Goal: Transaction & Acquisition: Purchase product/service

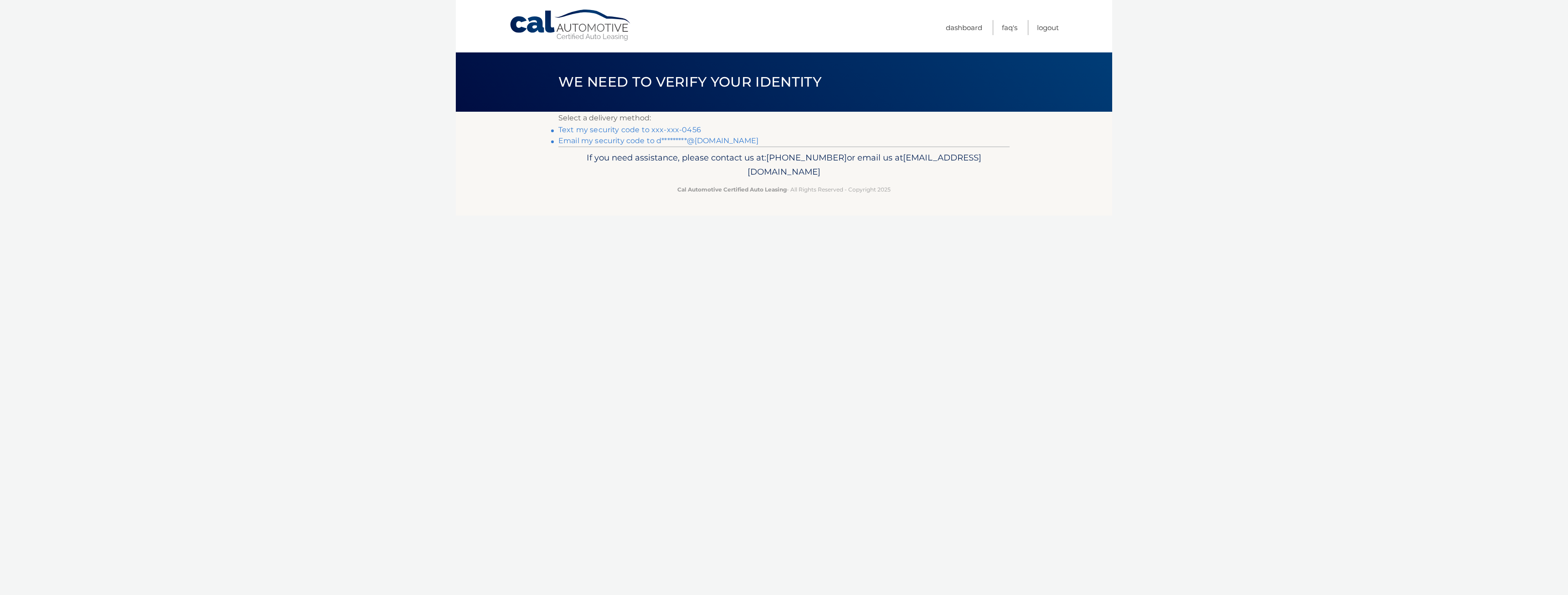
click at [663, 131] on link "Text my security code to xxx-xxx-0456" at bounding box center [629, 130] width 142 height 9
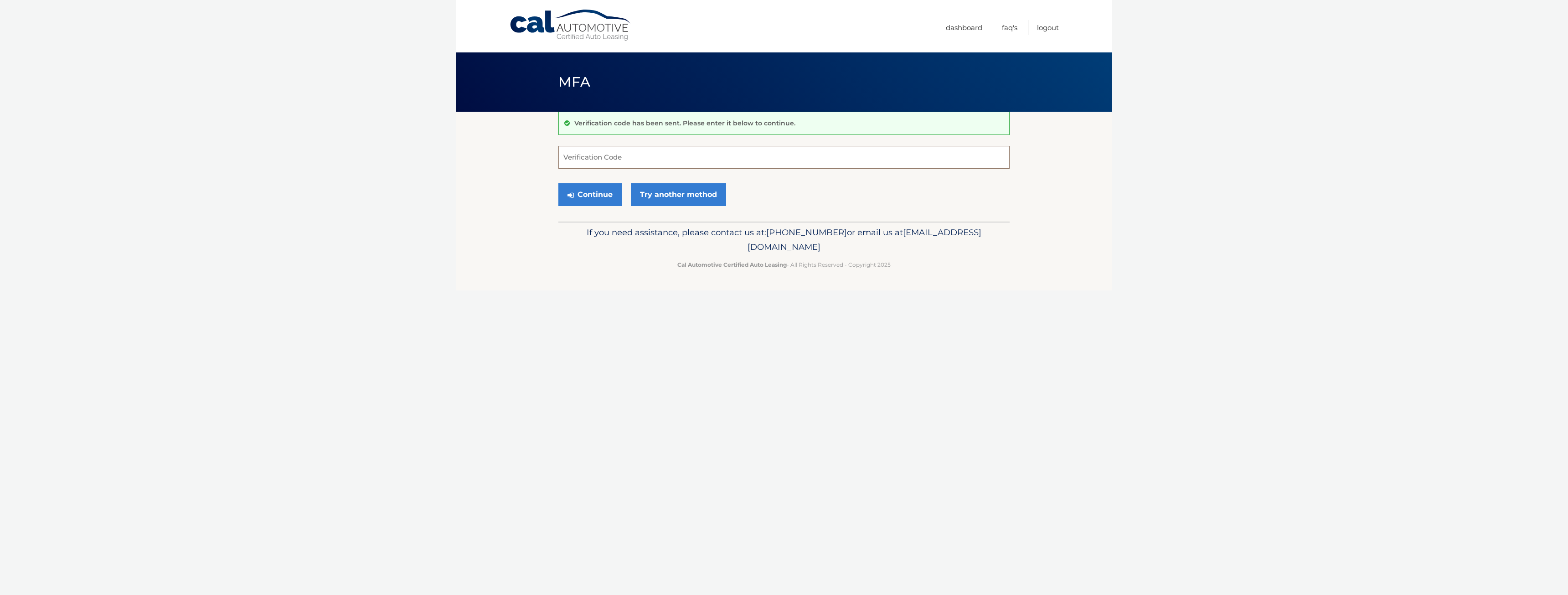
click at [587, 161] on input "Verification Code" at bounding box center [783, 157] width 451 height 23
type input "335044"
click at [570, 192] on icon "submit" at bounding box center [570, 195] width 6 height 7
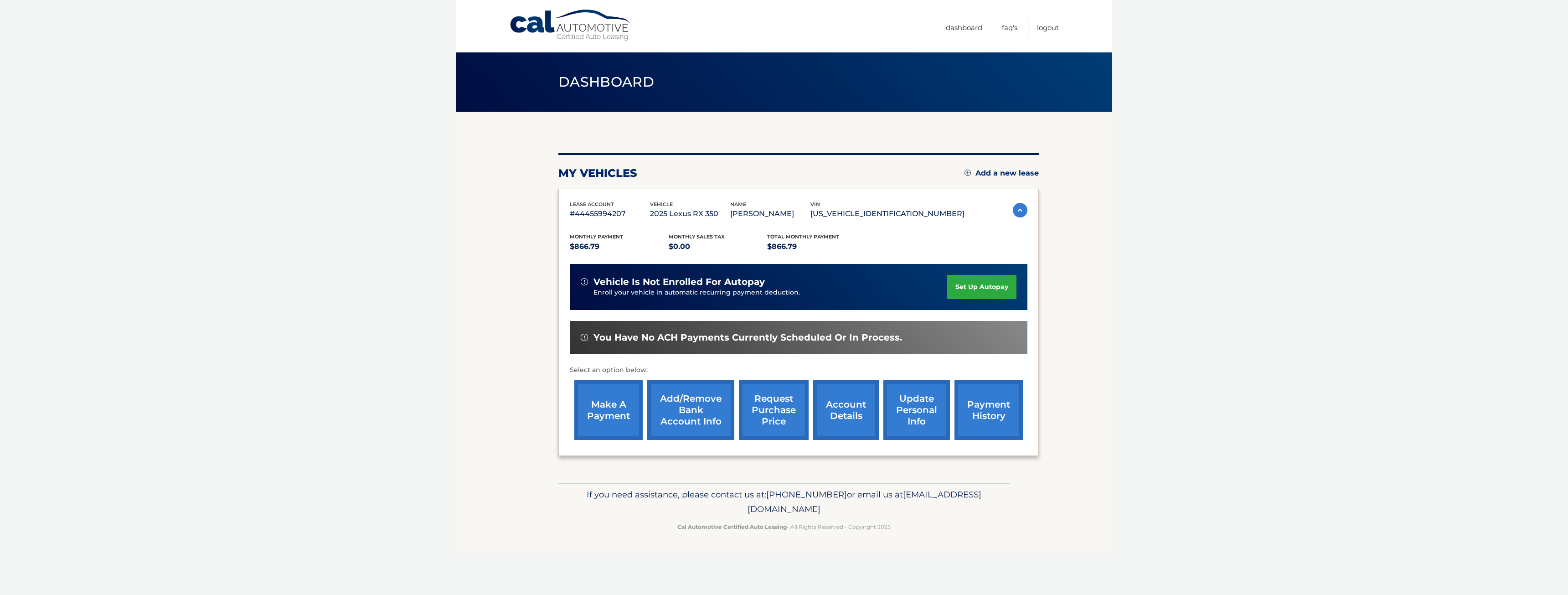
click at [598, 423] on link "make a payment" at bounding box center [609, 410] width 68 height 60
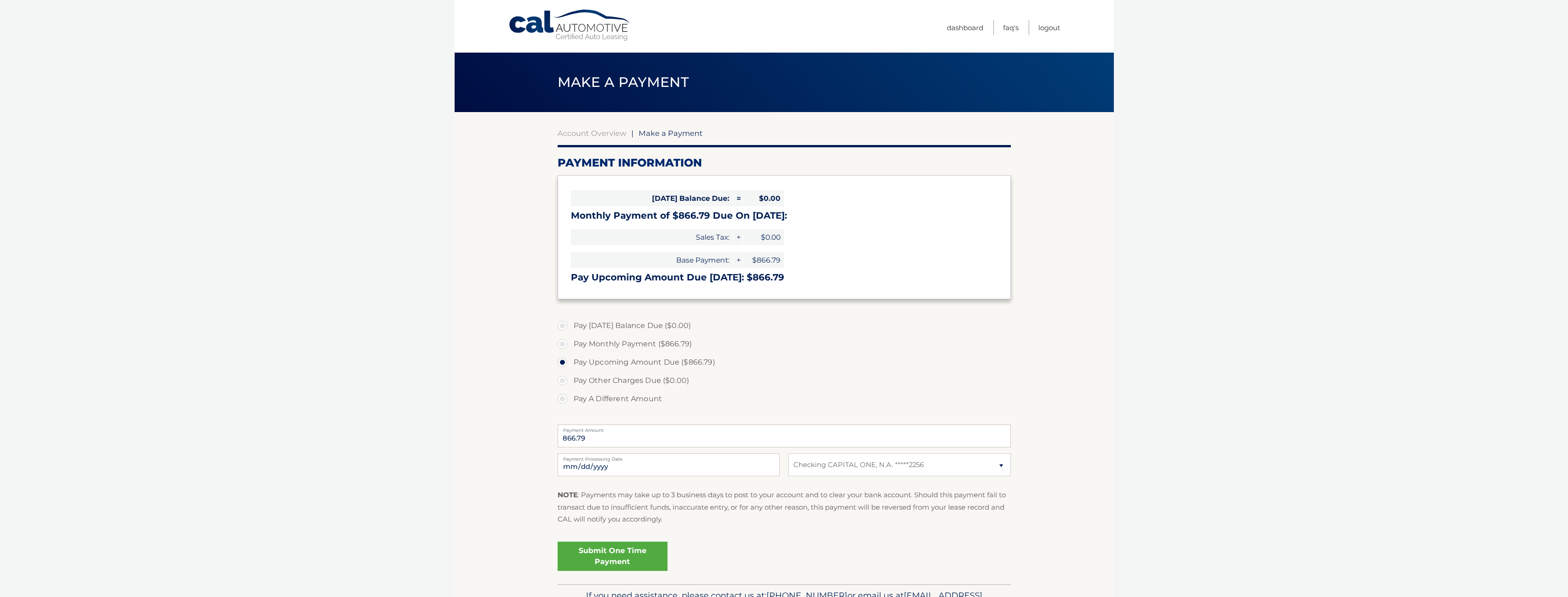
select select "ODk3YjNiYzMtYzgyMC00ZjA5LTg2MjItYTk2Y2VjYjA0MDVk"
click at [588, 562] on link "Submit One Time Payment" at bounding box center [613, 557] width 110 height 29
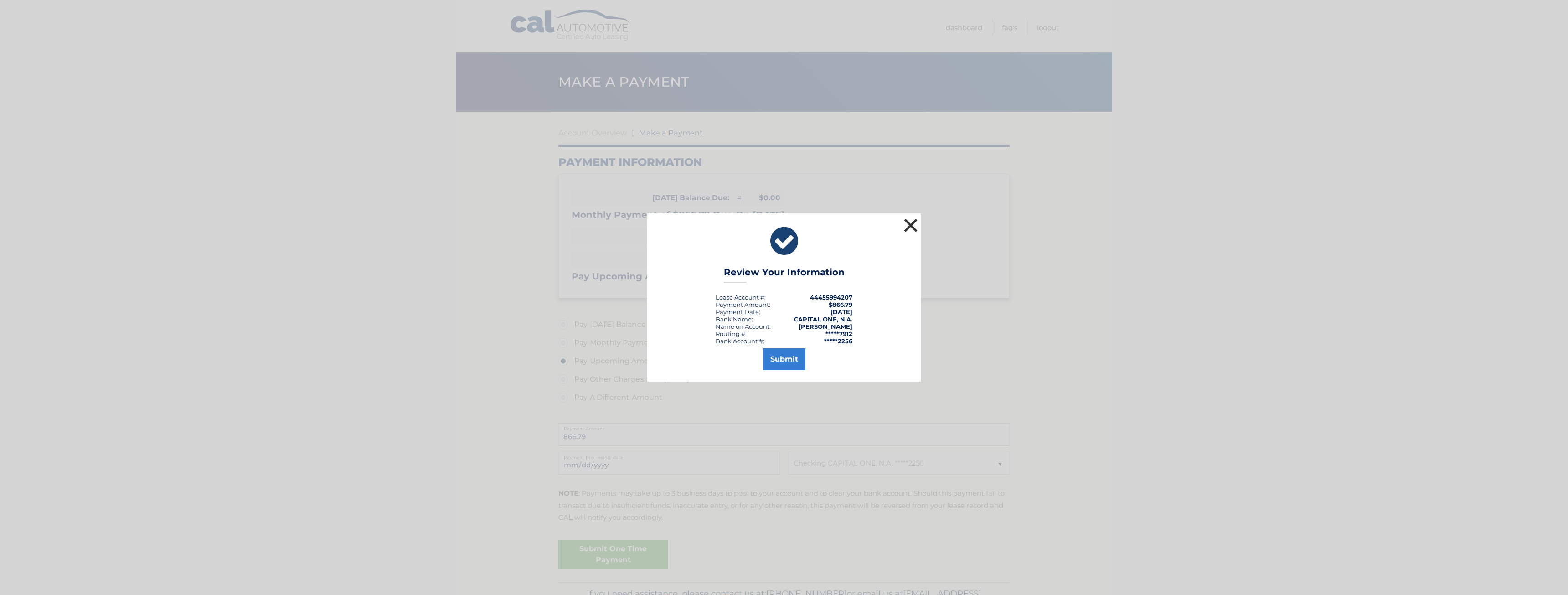
click at [908, 225] on button "×" at bounding box center [911, 225] width 18 height 18
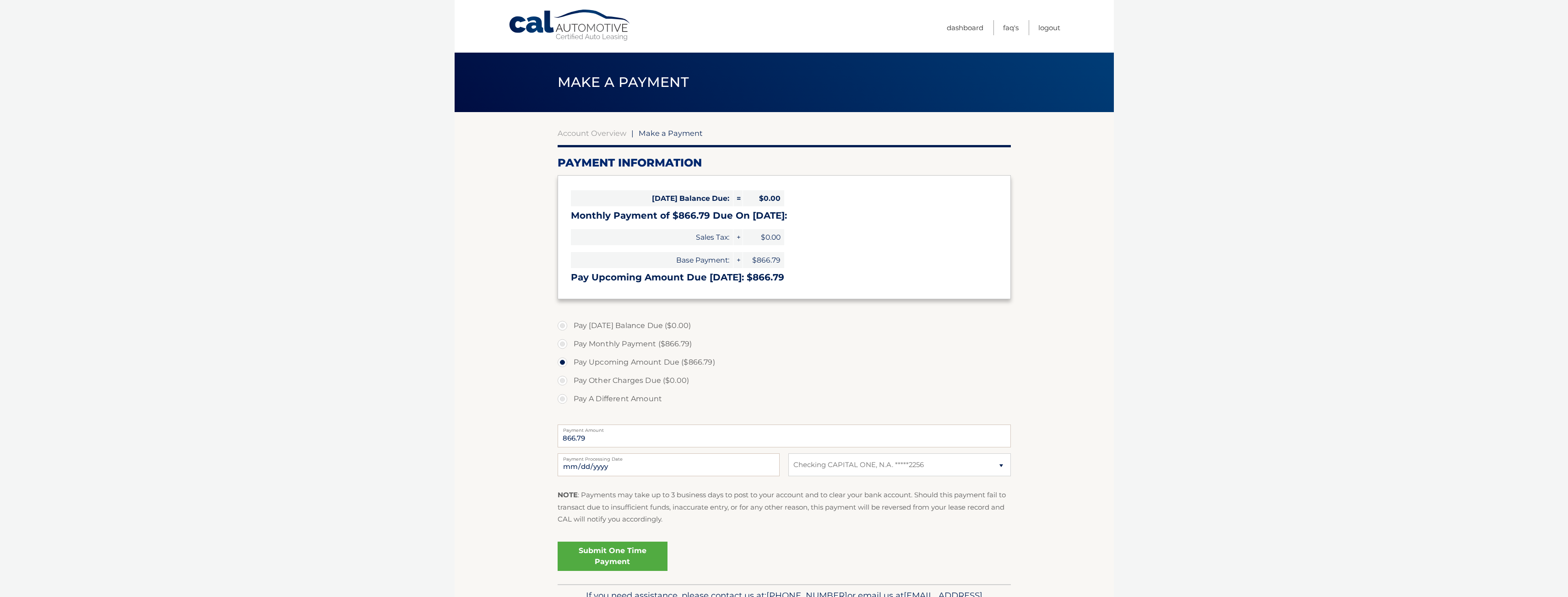
click at [592, 559] on link "Submit One Time Payment" at bounding box center [613, 557] width 110 height 29
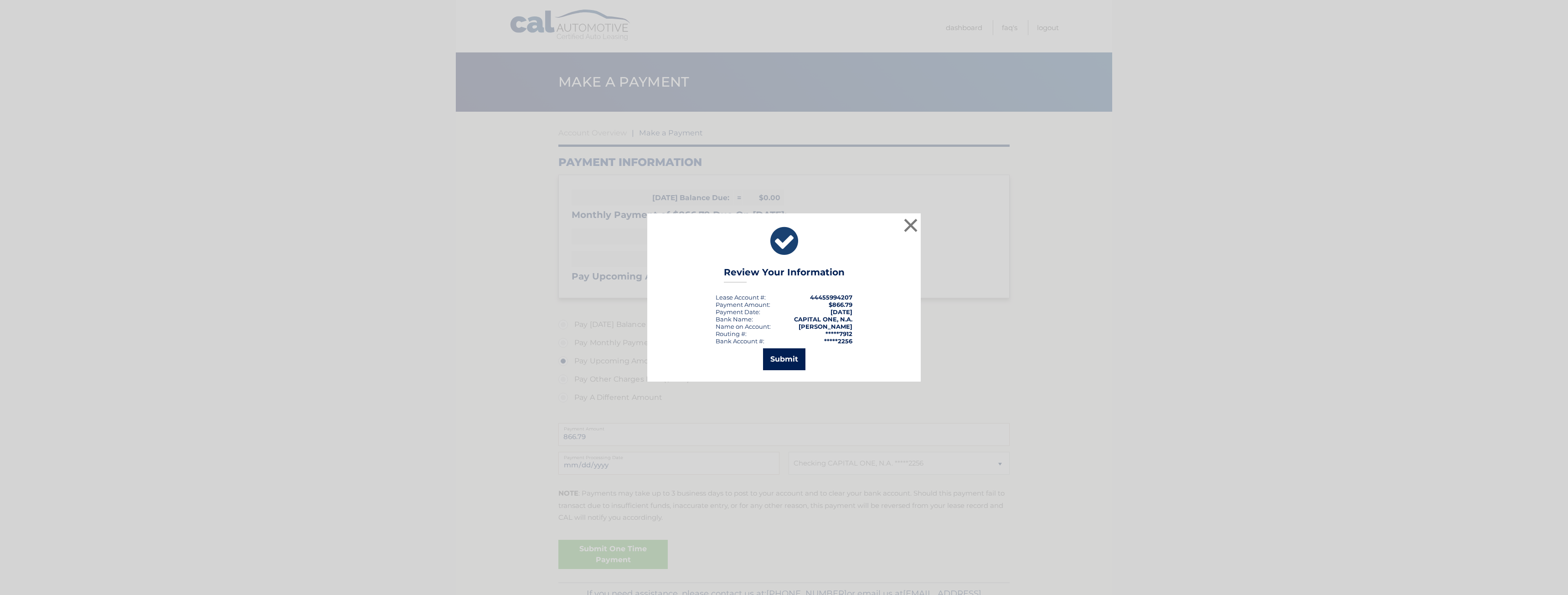
click at [781, 367] on button "Submit" at bounding box center [785, 359] width 43 height 22
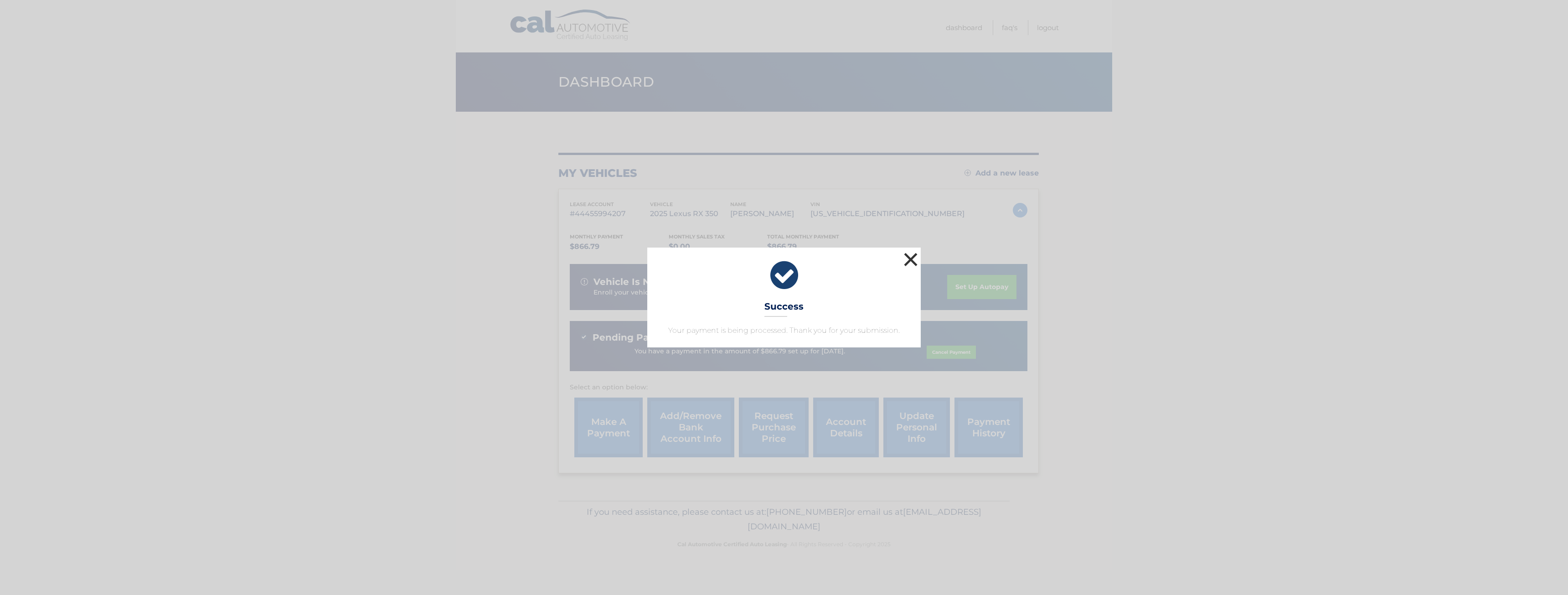
click at [912, 262] on button "×" at bounding box center [911, 259] width 18 height 18
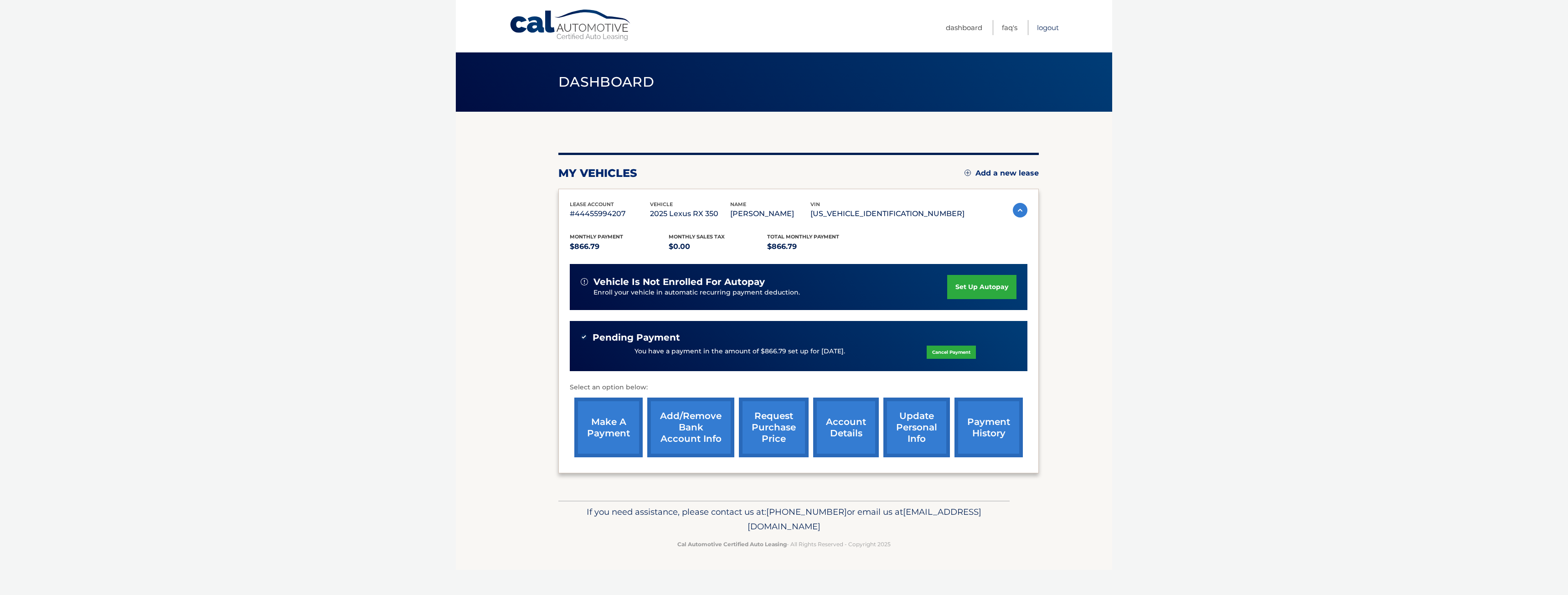
click at [1052, 24] on link "Logout" at bounding box center [1048, 27] width 22 height 15
